Goal: Complete application form

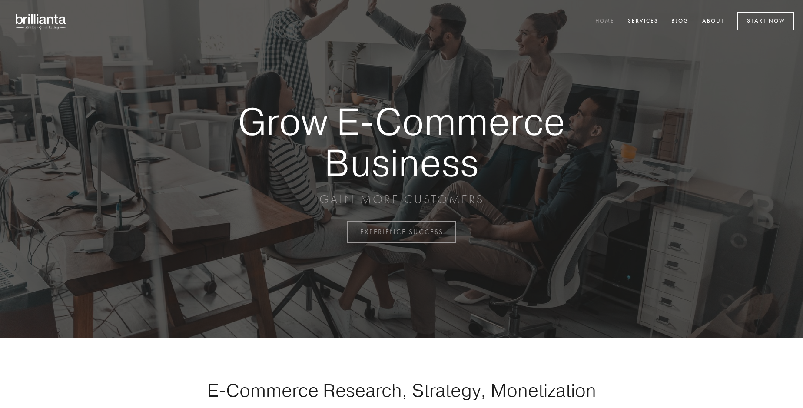
scroll to position [2277, 0]
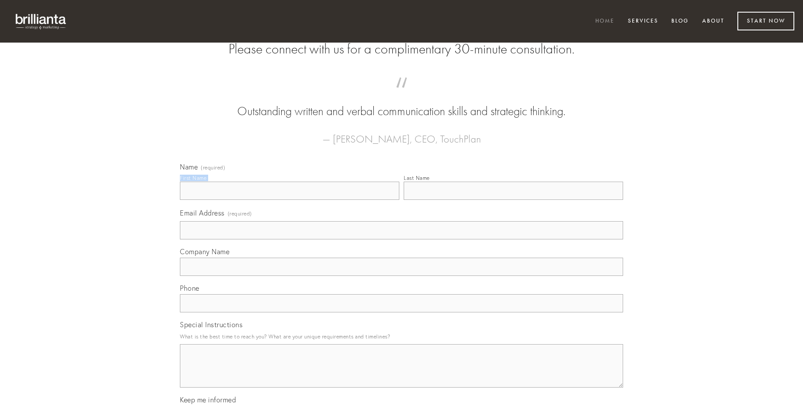
type input "[PERSON_NAME]"
click at [513, 200] on input "Last Name" at bounding box center [513, 191] width 219 height 18
type input "[PERSON_NAME]"
click at [401, 239] on input "Email Address (required)" at bounding box center [401, 230] width 443 height 18
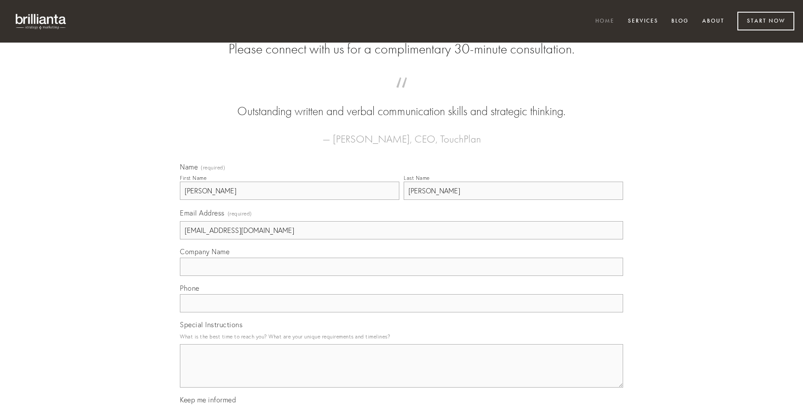
type input "[EMAIL_ADDRESS][DOMAIN_NAME]"
click at [401, 276] on input "Company Name" at bounding box center [401, 267] width 443 height 18
type input "ulciscor"
click at [401, 312] on input "text" at bounding box center [401, 303] width 443 height 18
click at [401, 374] on textarea "Special Instructions" at bounding box center [401, 365] width 443 height 43
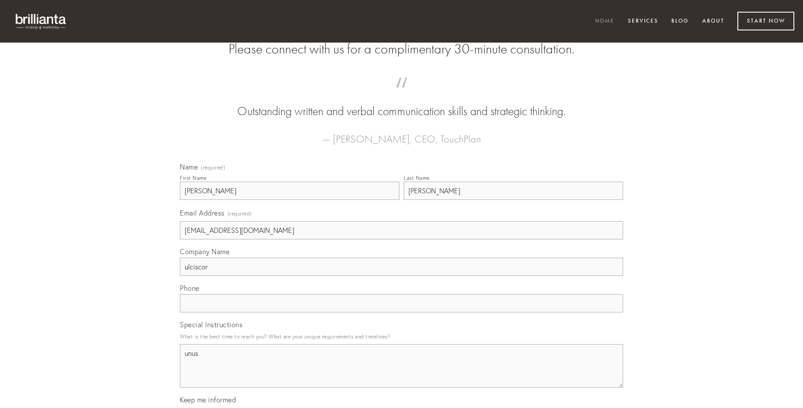
type textarea "unus"
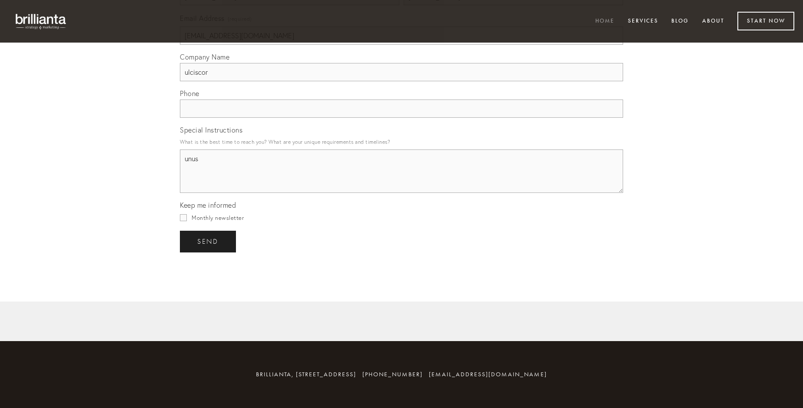
click at [209, 241] on span "send" at bounding box center [207, 242] width 21 height 8
